Goal: Task Accomplishment & Management: Use online tool/utility

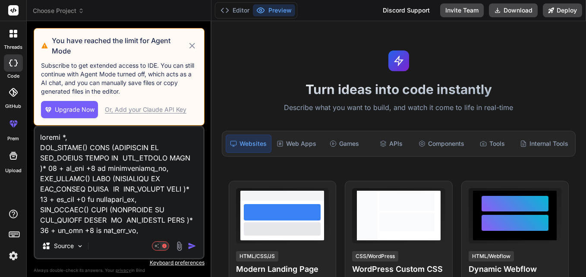
drag, startPoint x: 167, startPoint y: 224, endPoint x: 93, endPoint y: 162, distance: 96.7
click at [91, 180] on textarea at bounding box center [119, 180] width 168 height 107
click at [192, 42] on icon at bounding box center [192, 46] width 10 height 10
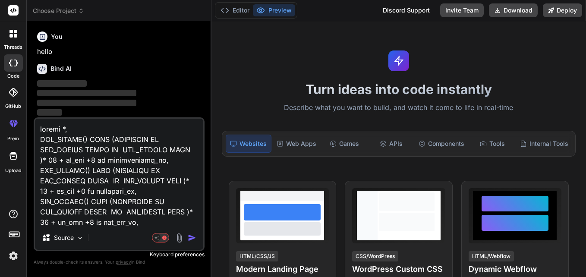
type textarea "x"
drag, startPoint x: 154, startPoint y: 209, endPoint x: 25, endPoint y: 91, distance: 175.0
click at [25, 91] on div "threads code GitHub prem Upload Choose Project Created with Pixso. Bind AI Web …" at bounding box center [293, 138] width 586 height 277
type textarea "ROW_NUMBER() OVER (PARTITION BY CSV_LOOKUP ORDER BY CSV_LOOKUP DESC )*70 + id_v…"
type textarea "x"
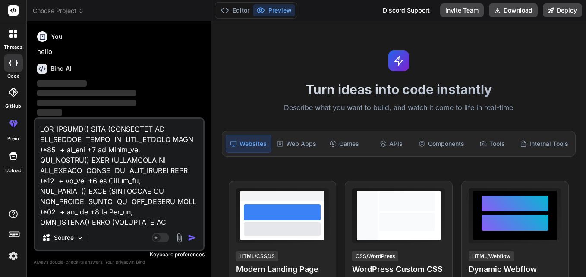
click at [137, 198] on textarea at bounding box center [119, 172] width 168 height 107
type textarea "x"
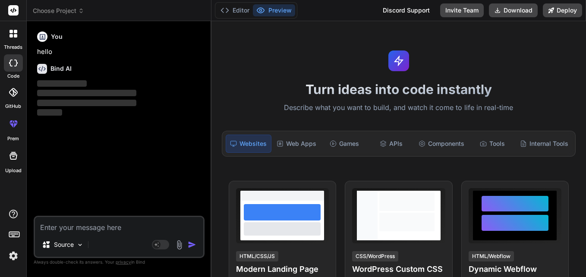
click at [19, 32] on div at bounding box center [13, 34] width 18 height 18
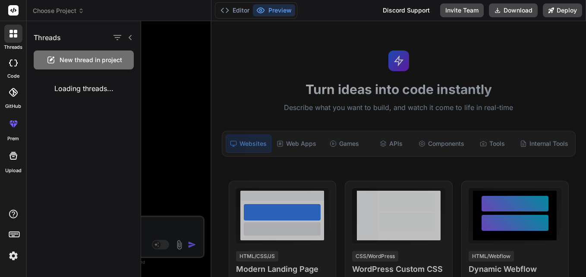
click at [151, 70] on div at bounding box center [363, 149] width 445 height 256
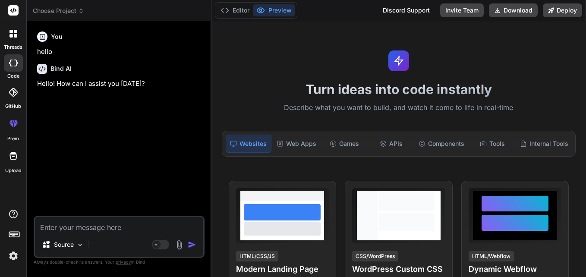
click at [16, 60] on icon at bounding box center [13, 63] width 9 height 7
click at [7, 25] on div "threads" at bounding box center [13, 36] width 26 height 30
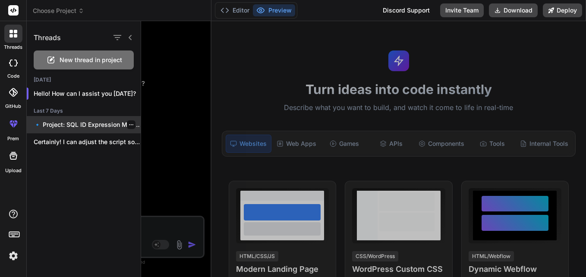
click at [80, 122] on p "🔹 Project: SQL ID Expression Manipulator 🔧..." at bounding box center [87, 124] width 107 height 9
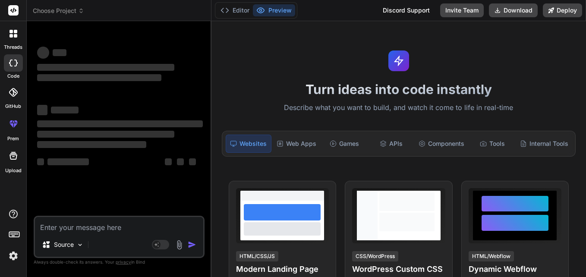
click at [7, 63] on div at bounding box center [13, 62] width 19 height 17
drag, startPoint x: 4, startPoint y: 28, endPoint x: 12, endPoint y: 40, distance: 13.4
click at [4, 29] on div at bounding box center [13, 34] width 18 height 18
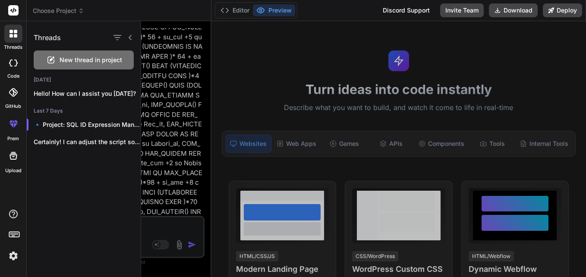
scroll to position [2241, 0]
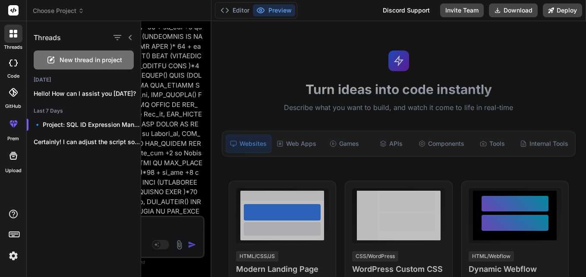
click at [160, 112] on div at bounding box center [363, 149] width 445 height 256
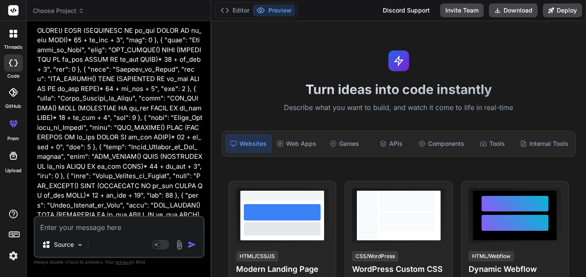
scroll to position [0, 0]
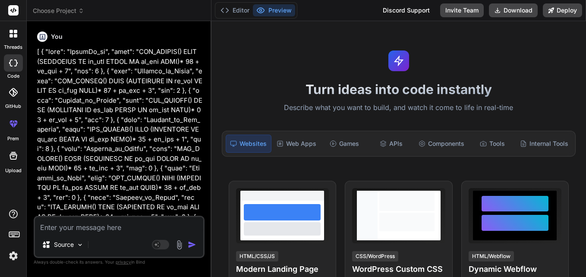
click at [19, 38] on div at bounding box center [13, 34] width 18 height 18
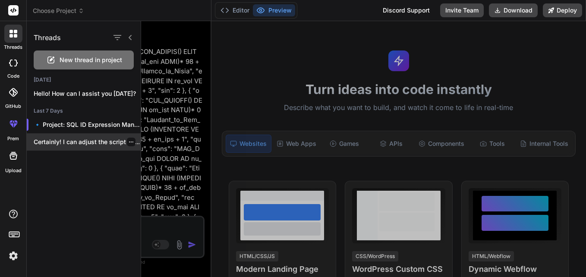
click at [102, 144] on p "Certainly! I can adjust the script so..." at bounding box center [87, 142] width 107 height 9
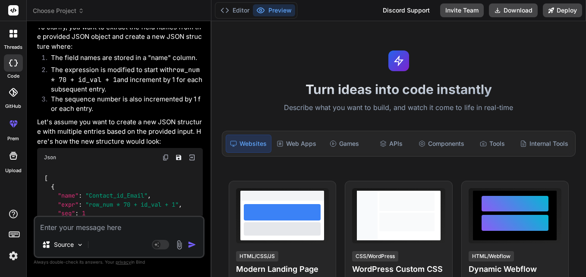
type textarea "x"
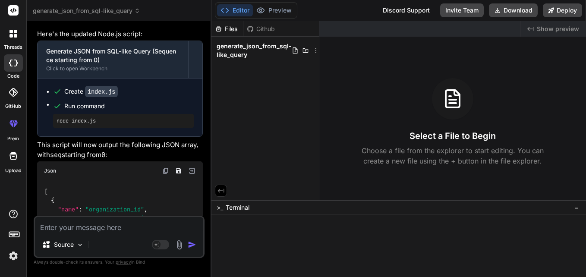
scroll to position [2156, 0]
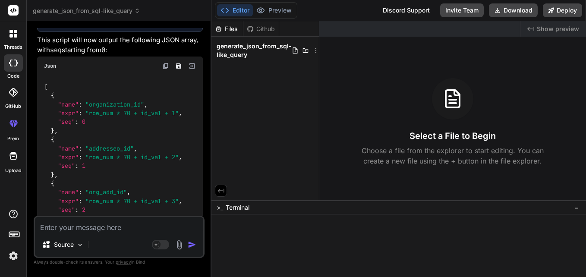
click at [166, 69] on img at bounding box center [165, 66] width 7 height 7
